Goal: Navigation & Orientation: Find specific page/section

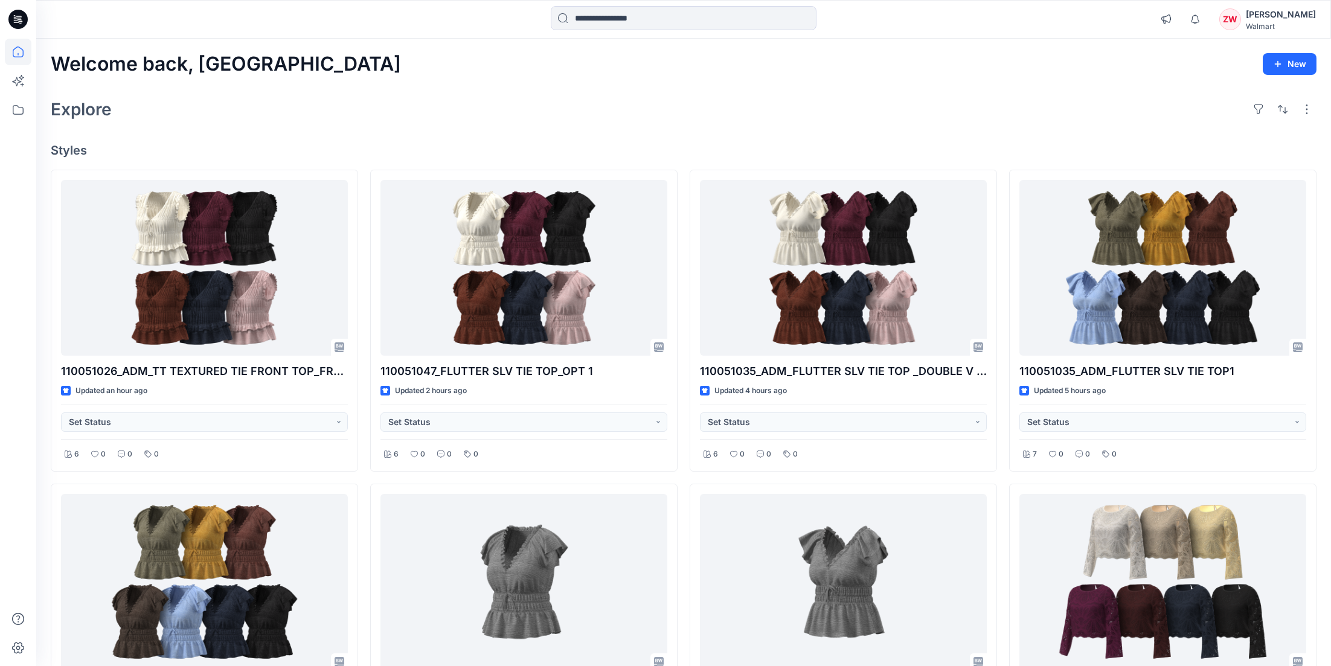
click at [822, 124] on div "Welcome back, Zhonglin New Explore Styles 110051026_ADM_TT TEXTURED TIE FRONT T…" at bounding box center [683, 599] width 1295 height 1120
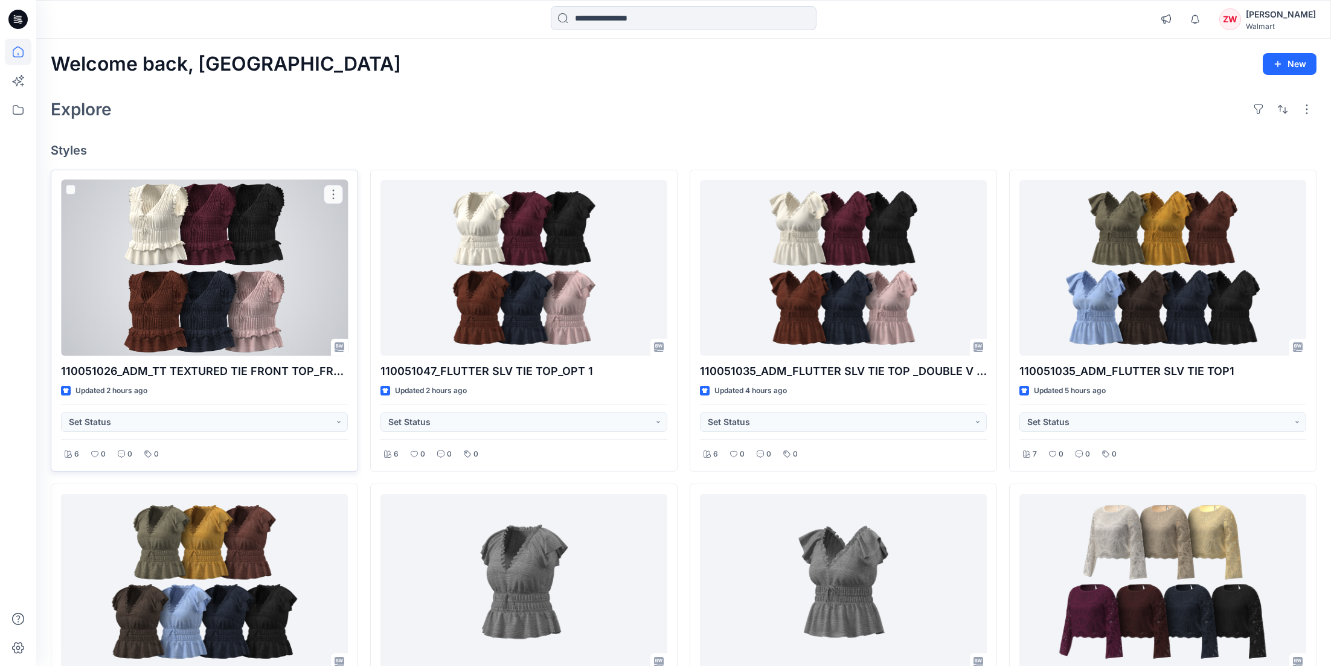
click at [185, 246] on div at bounding box center [204, 268] width 287 height 176
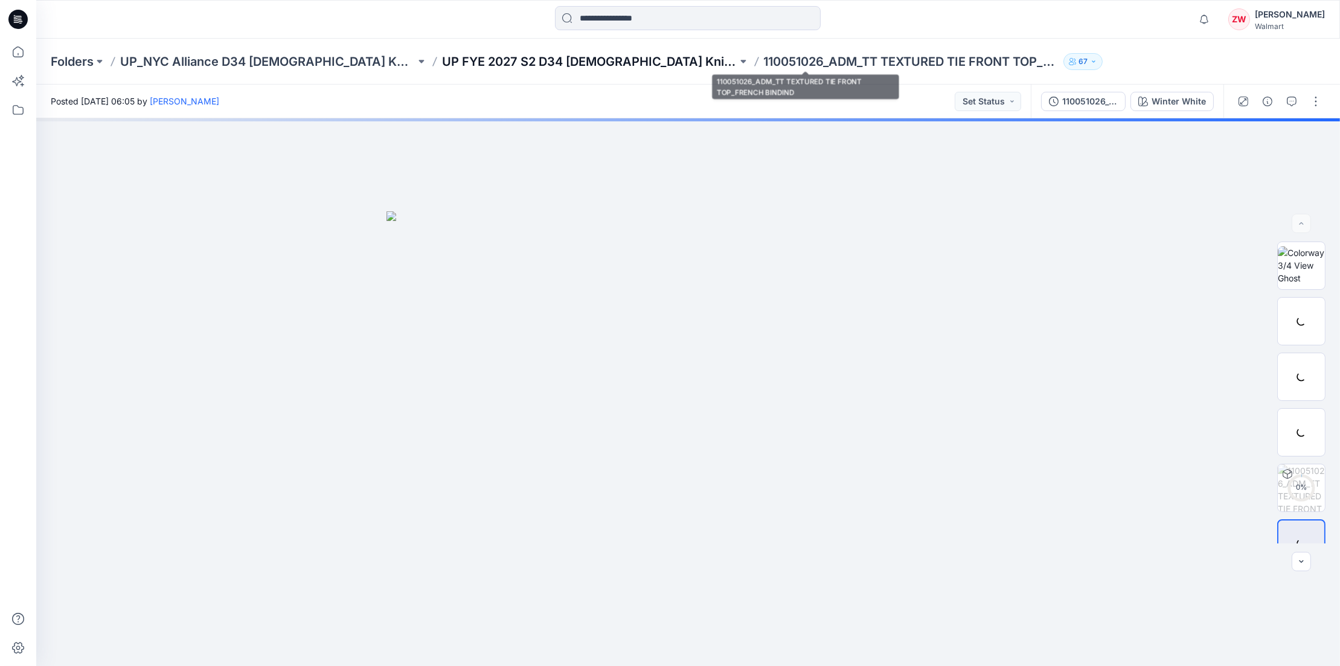
click at [569, 61] on p "UP FYE 2027 S2 D34 [DEMOGRAPHIC_DATA] Knit Tops NYCA" at bounding box center [589, 61] width 295 height 17
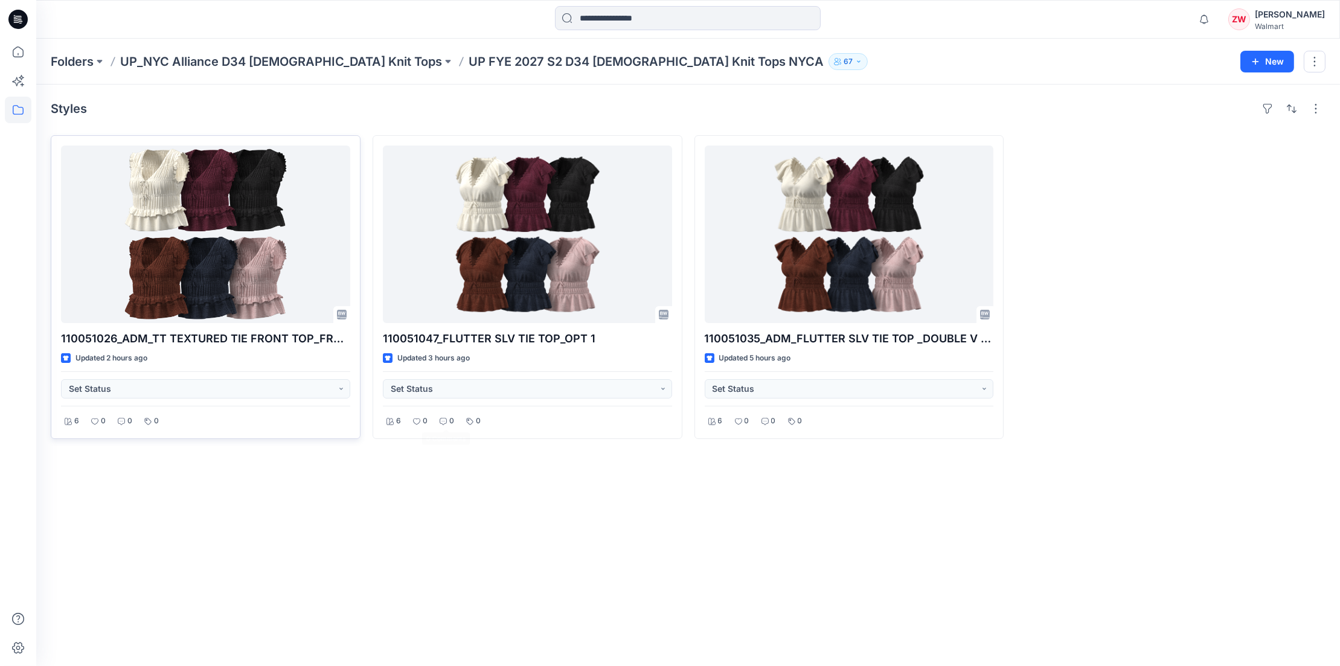
drag, startPoint x: 283, startPoint y: 472, endPoint x: 330, endPoint y: 428, distance: 64.5
click at [283, 472] on div "Styles 110051026_ADM_TT TEXTURED TIE FRONT TOP_FRENCH BINDIND Updated 2 hours a…" at bounding box center [688, 376] width 1304 height 582
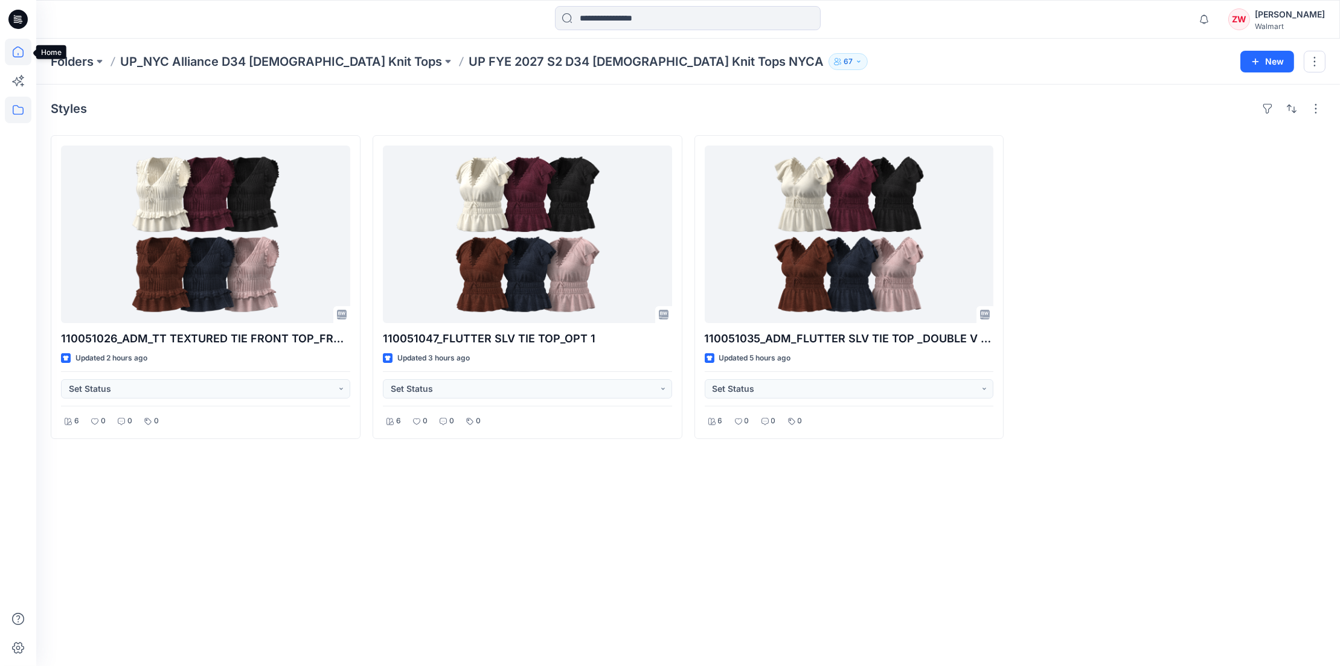
click at [28, 53] on icon at bounding box center [18, 52] width 27 height 27
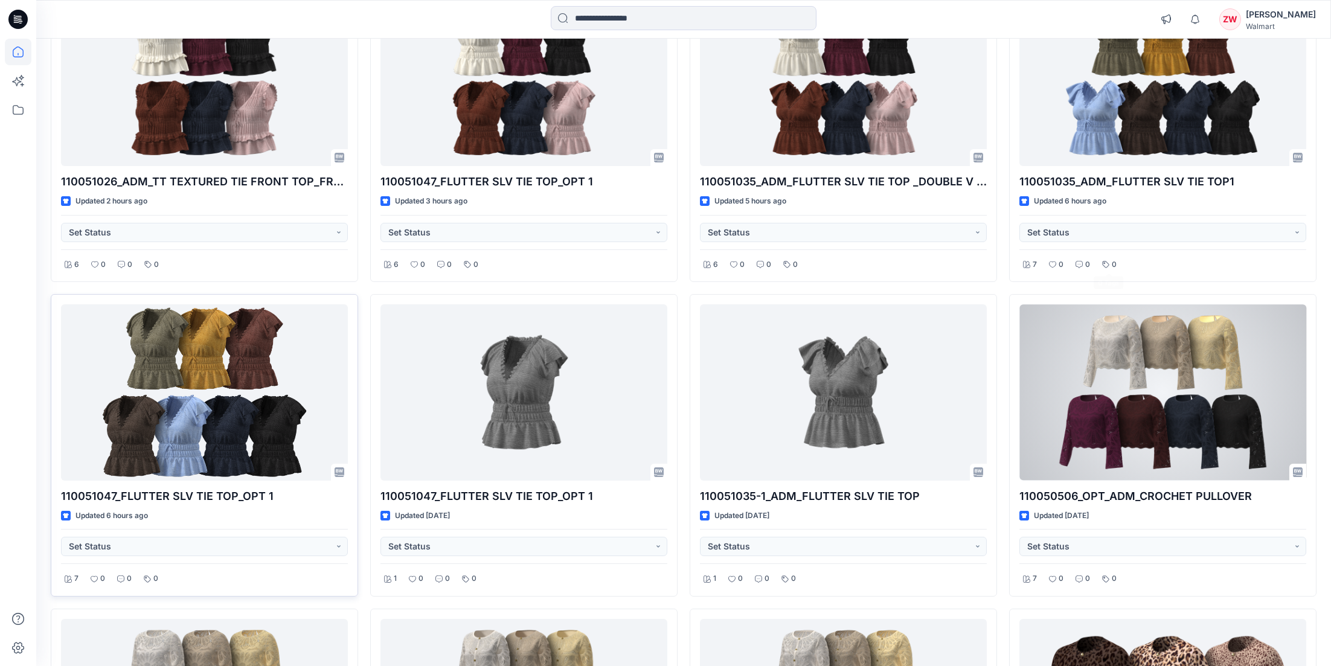
scroll to position [242, 0]
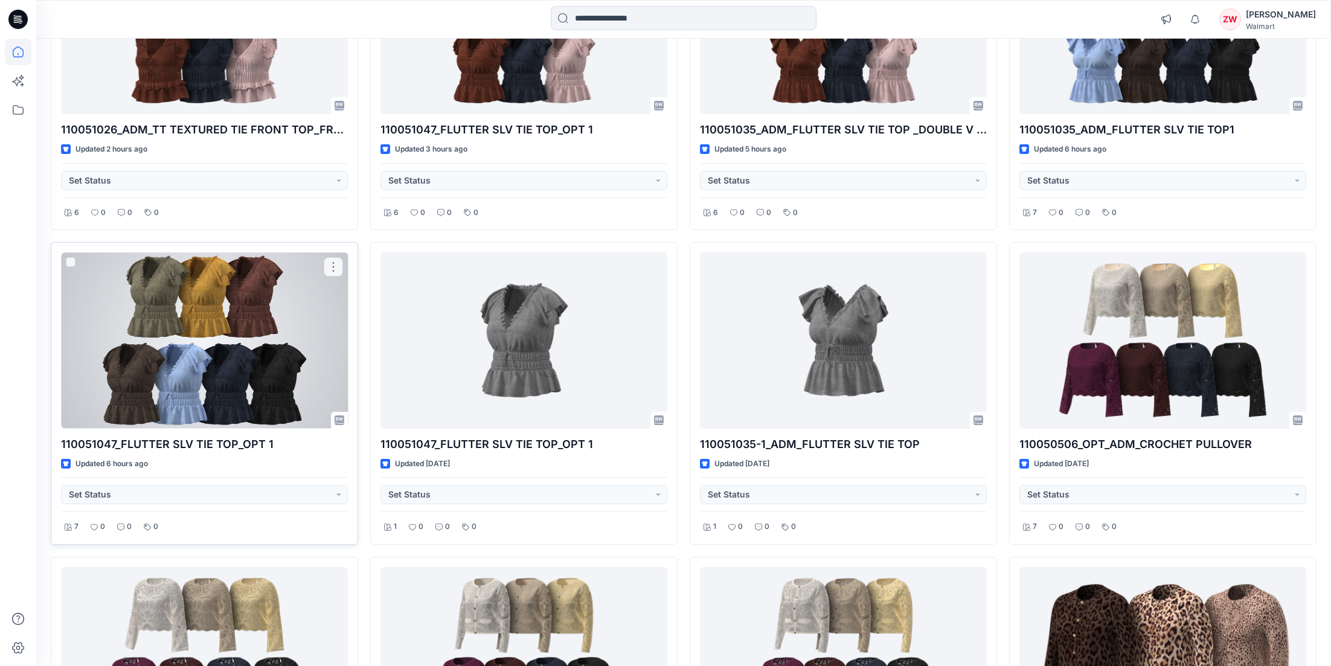
click at [113, 354] on div at bounding box center [204, 340] width 287 height 176
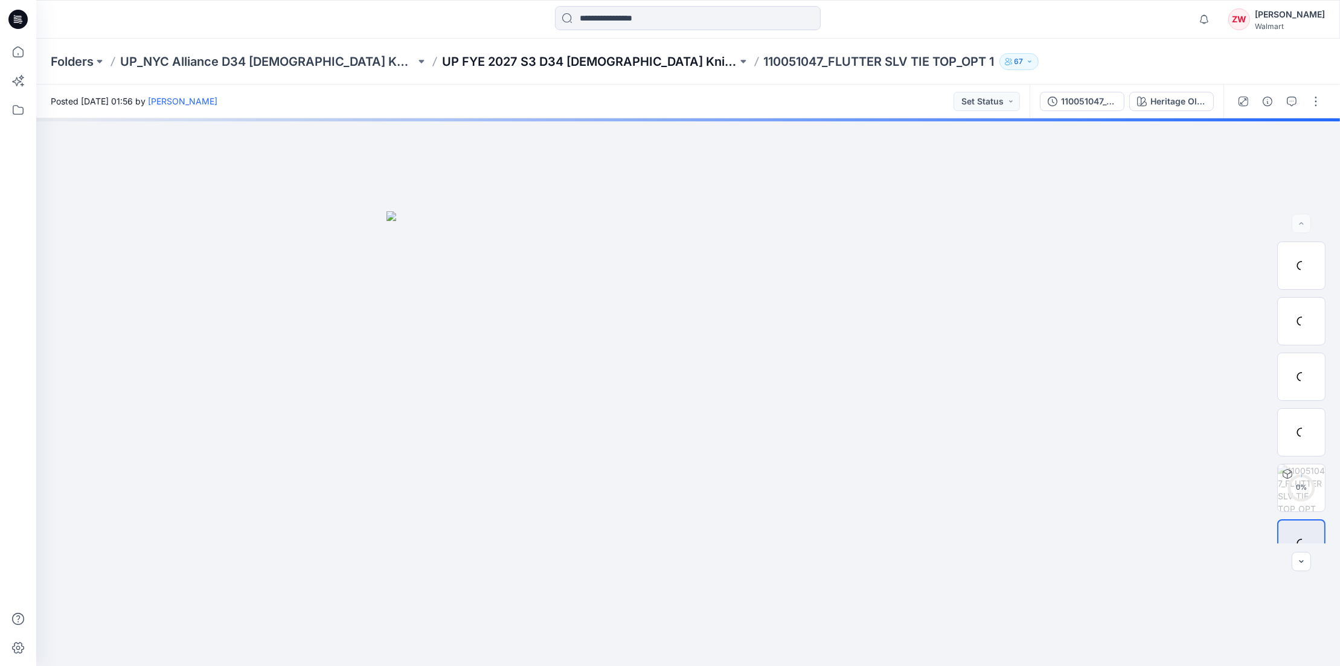
click at [573, 65] on p "UP FYE 2027 S3 D34 [DEMOGRAPHIC_DATA] Knit Tops NYCA" at bounding box center [589, 61] width 295 height 17
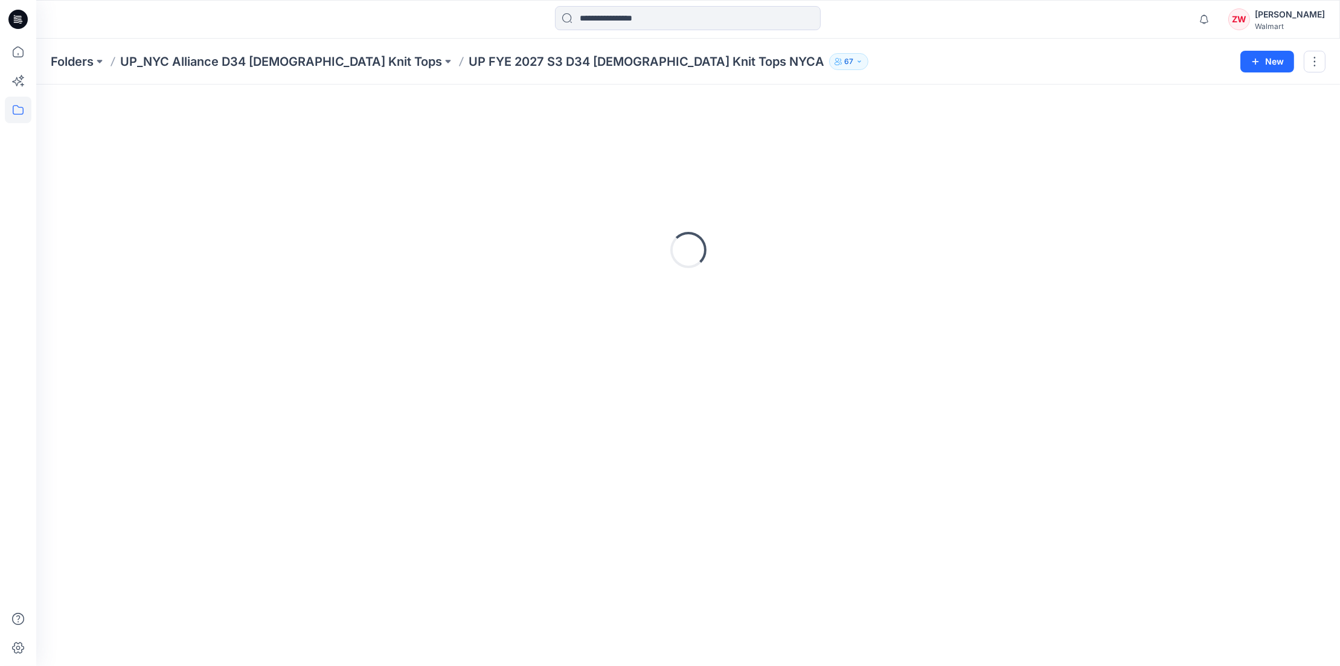
click at [870, 77] on div "Folders UP_NYC Alliance D34 [DEMOGRAPHIC_DATA] Knit Tops UP FYE 2027 S3 D34 [DE…" at bounding box center [688, 62] width 1304 height 46
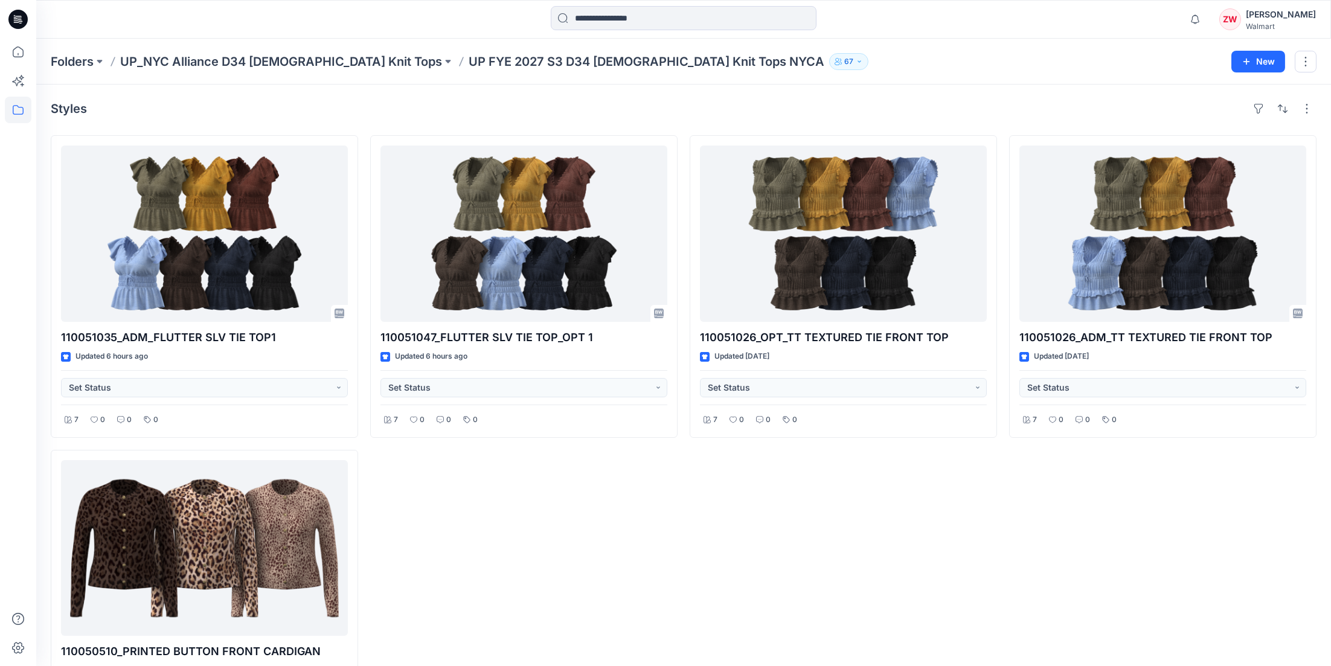
click at [1179, 513] on div "110051026_ADM_TT TEXTURED TIE FRONT TOP Updated [DATE] Set Status 7 0 0 0" at bounding box center [1162, 443] width 307 height 617
